Goal: Book appointment/travel/reservation

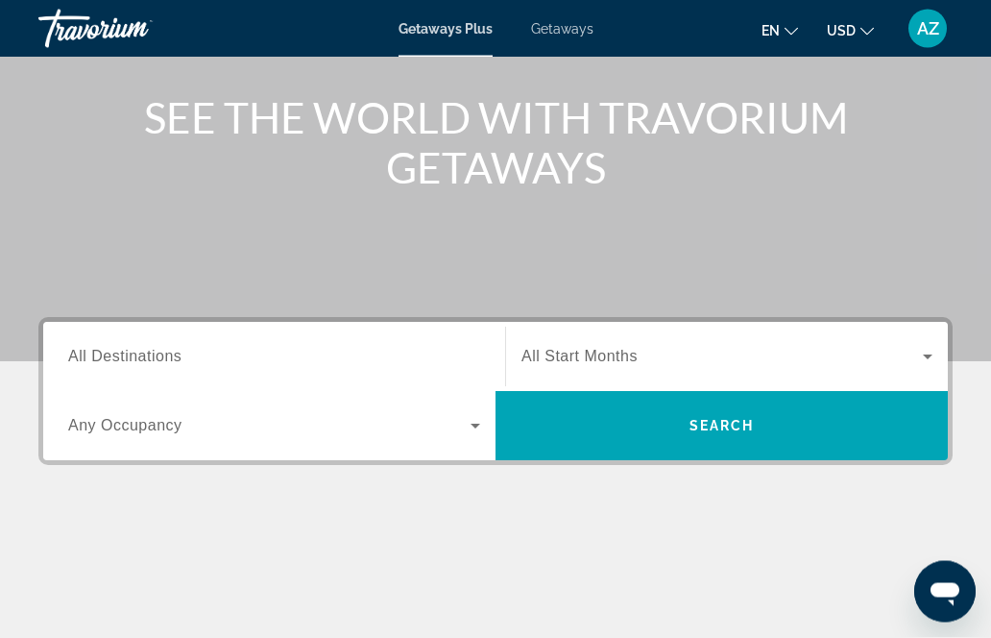
scroll to position [217, 0]
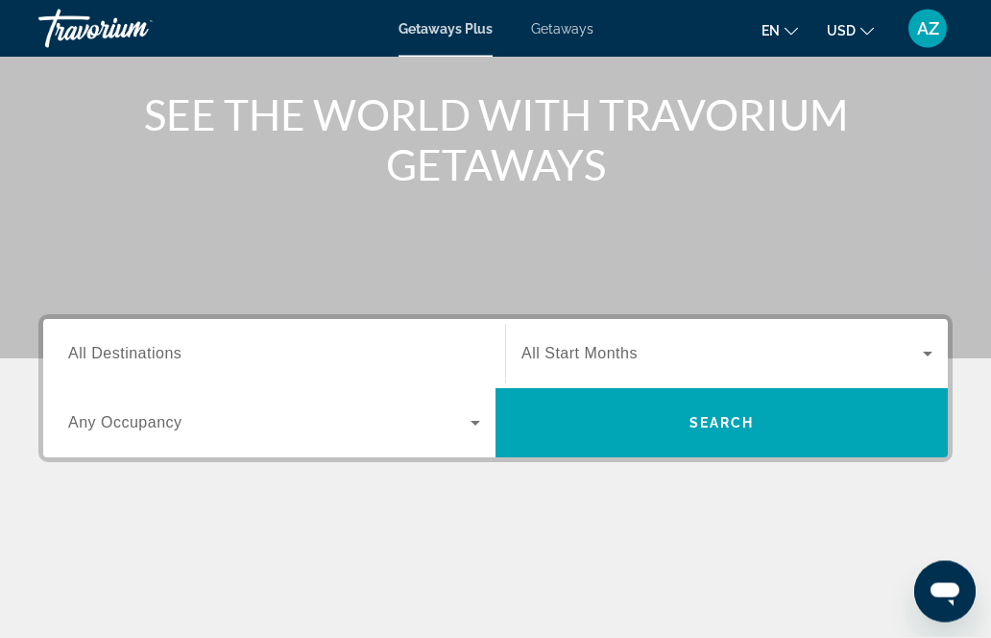
click at [336, 360] on input "Destination All Destinations" at bounding box center [274, 355] width 412 height 23
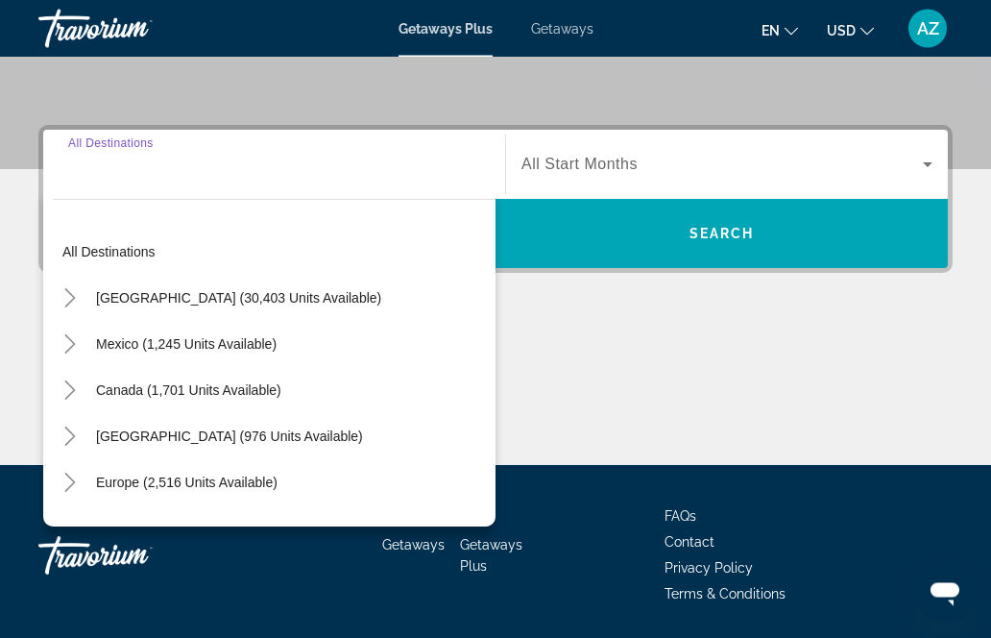
scroll to position [406, 0]
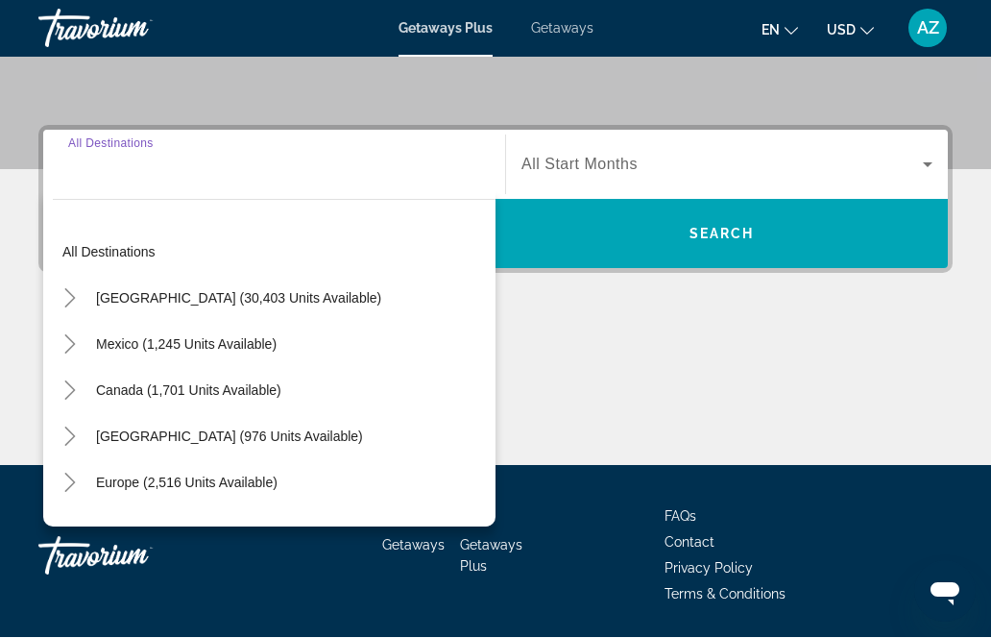
click at [258, 489] on span "Europe (2,516 units available)" at bounding box center [187, 482] width 182 height 15
type input "**********"
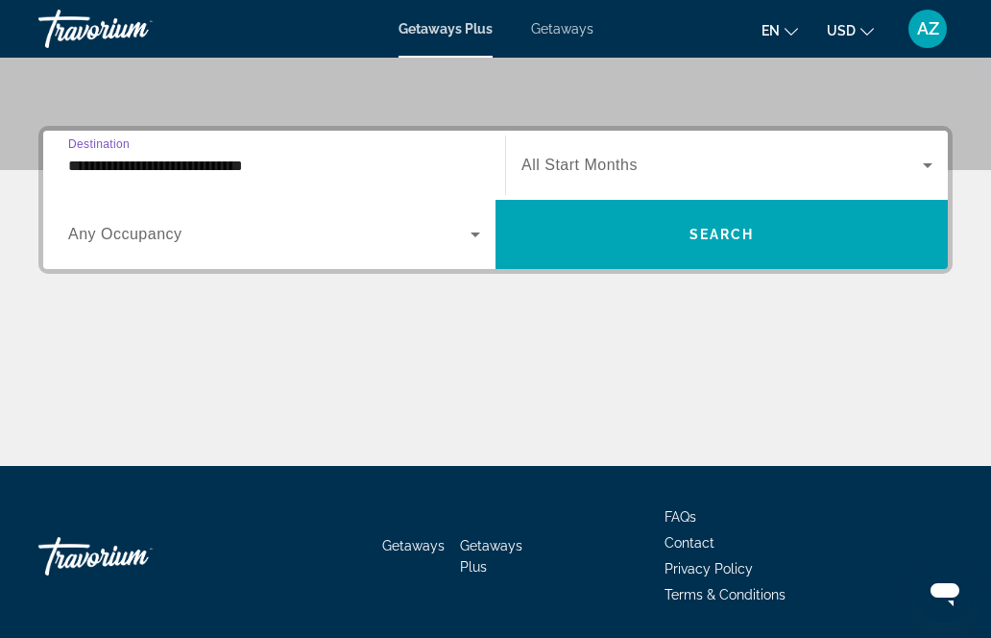
click at [371, 244] on span "Search widget" at bounding box center [269, 234] width 402 height 23
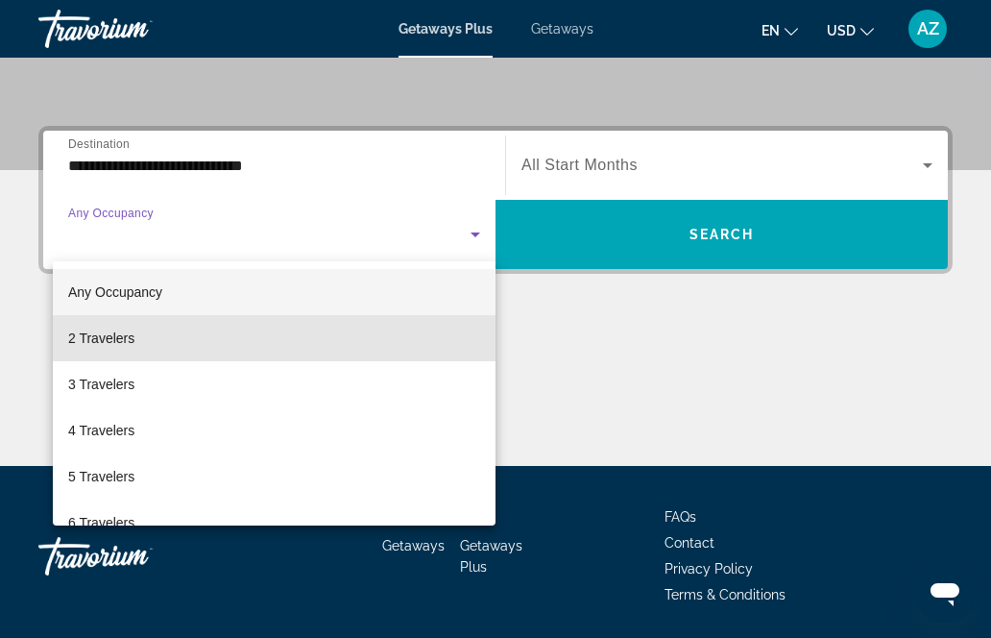
click at [276, 343] on mat-option "2 Travelers" at bounding box center [274, 338] width 443 height 46
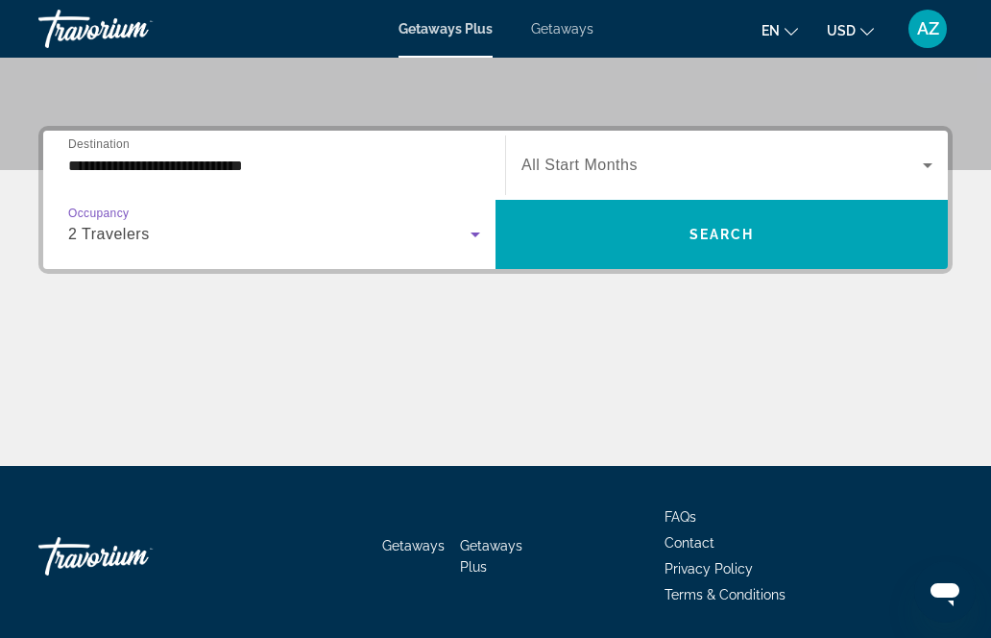
click at [608, 173] on span "All Start Months" at bounding box center [579, 165] width 116 height 16
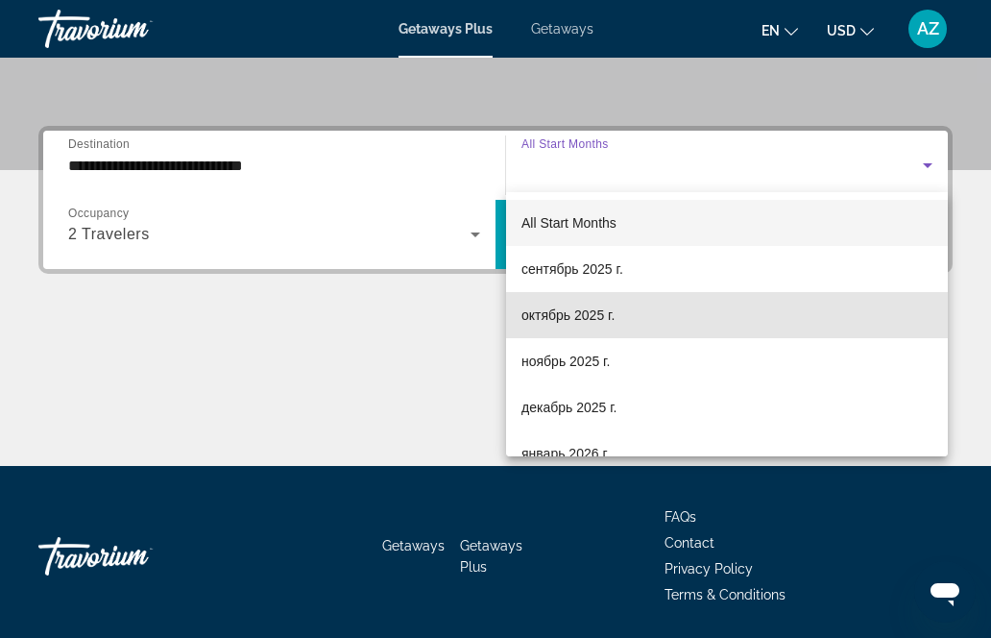
click at [562, 314] on span "октябрь 2025 г." at bounding box center [567, 314] width 93 height 23
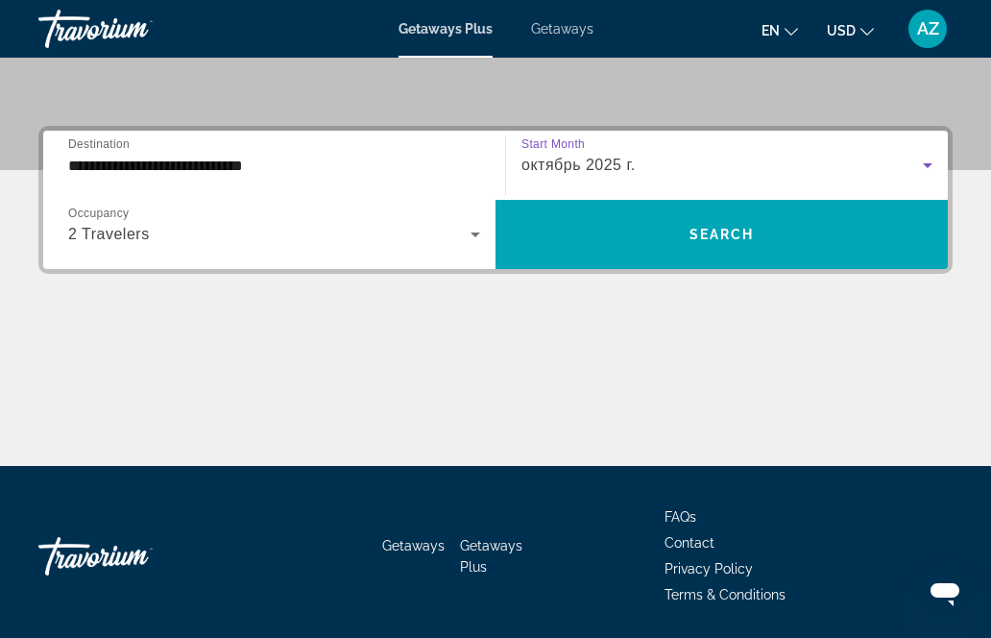
click at [652, 238] on span "Search widget" at bounding box center [722, 234] width 452 height 46
